Goal: Task Accomplishment & Management: Manage account settings

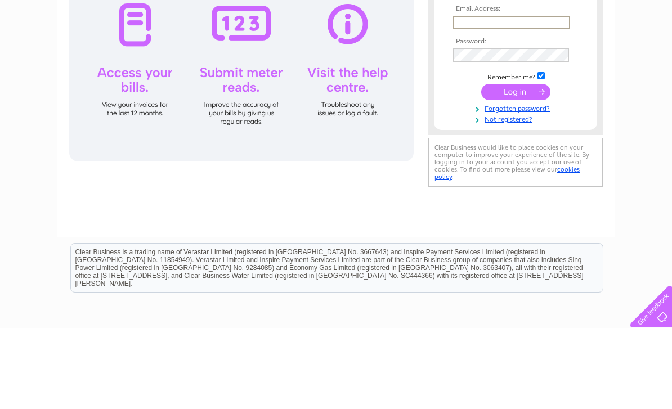
type input "Thepirateandbluebelle@gmail.com"
click at [516, 173] on input "submit" at bounding box center [515, 173] width 69 height 16
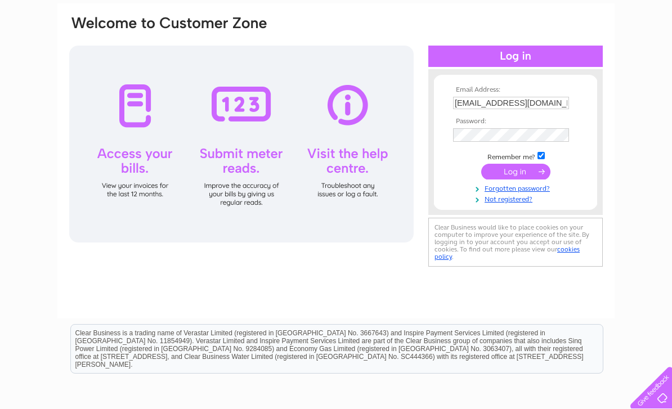
click at [506, 171] on input "submit" at bounding box center [515, 172] width 69 height 16
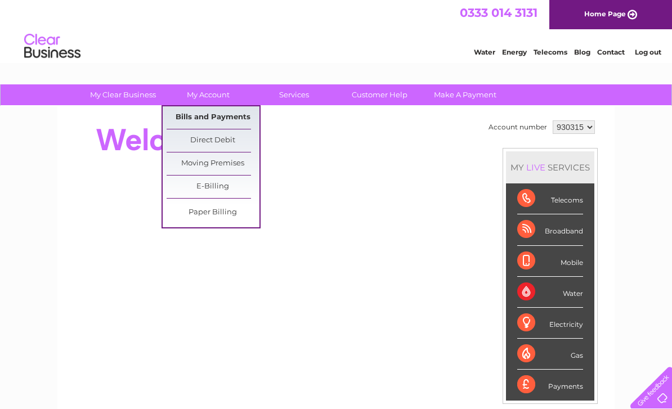
click at [217, 117] on link "Bills and Payments" at bounding box center [213, 117] width 93 height 23
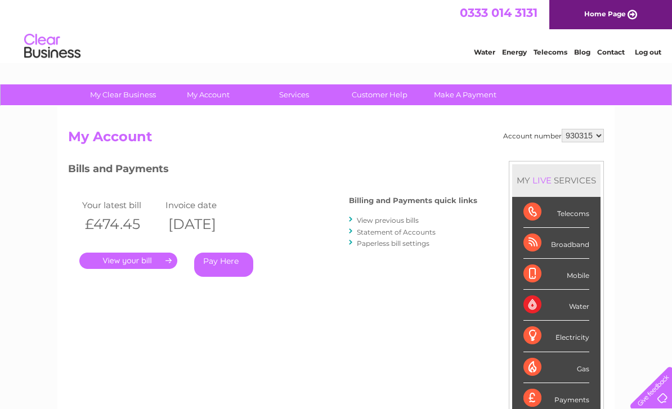
click at [185, 321] on div "Account number 930315 My Account MY LIVE SERVICES Telecoms Broadband Mobile Wat…" at bounding box center [336, 298] width 536 height 339
click at [126, 261] on link "." at bounding box center [128, 261] width 98 height 16
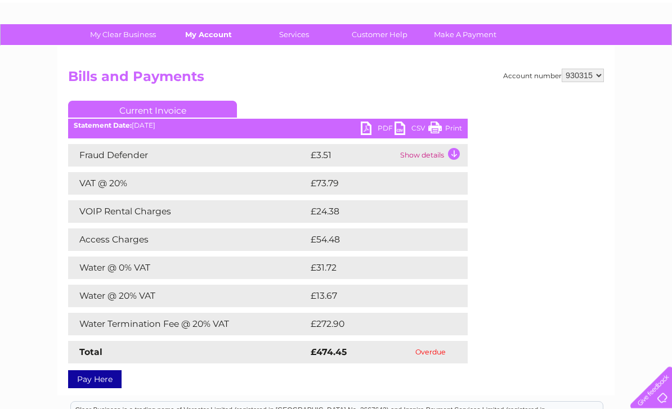
scroll to position [60, 0]
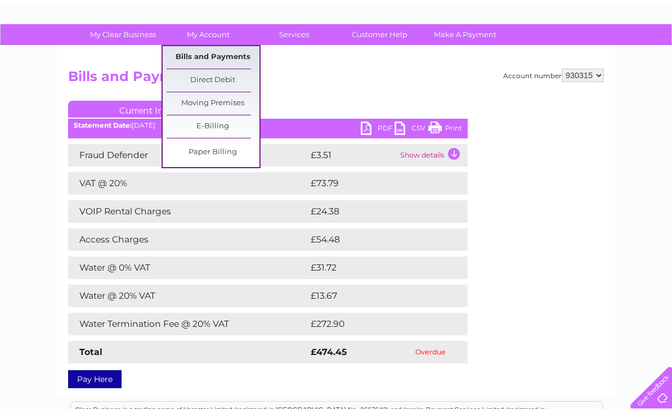
click at [226, 50] on link "Bills and Payments" at bounding box center [213, 57] width 93 height 23
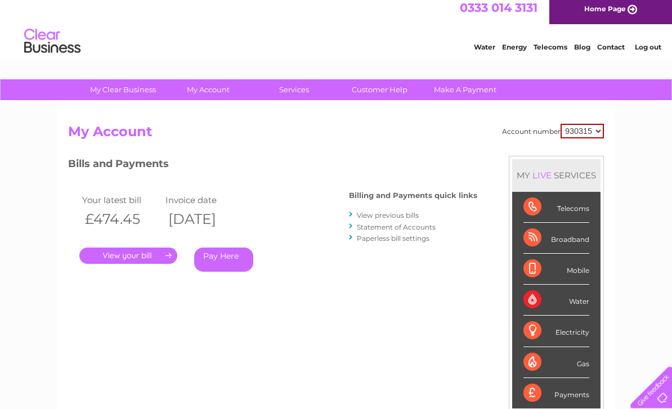
scroll to position [10, 0]
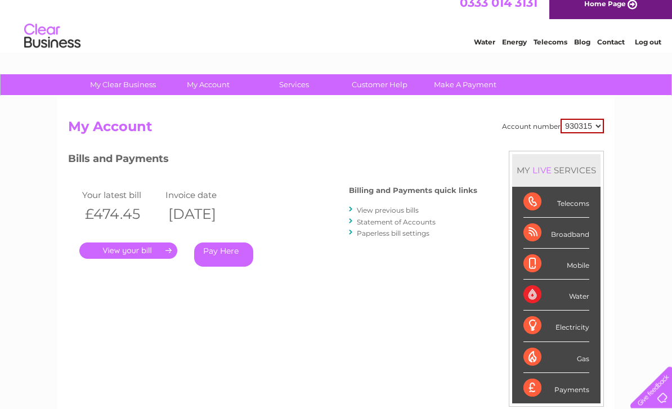
click at [376, 209] on link "View previous bills" at bounding box center [388, 211] width 62 height 8
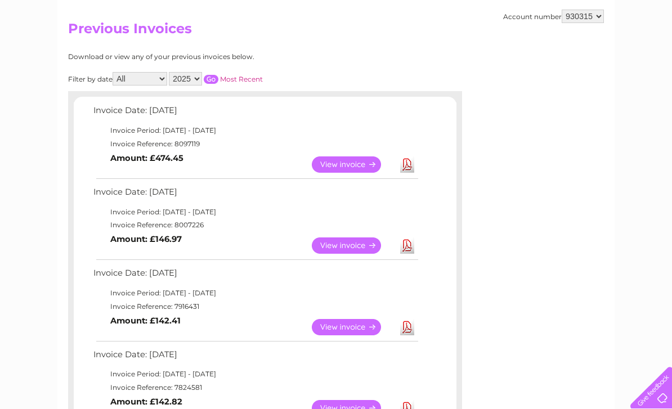
scroll to position [108, 0]
click at [342, 238] on link "View" at bounding box center [353, 246] width 83 height 16
